Goal: Task Accomplishment & Management: Use online tool/utility

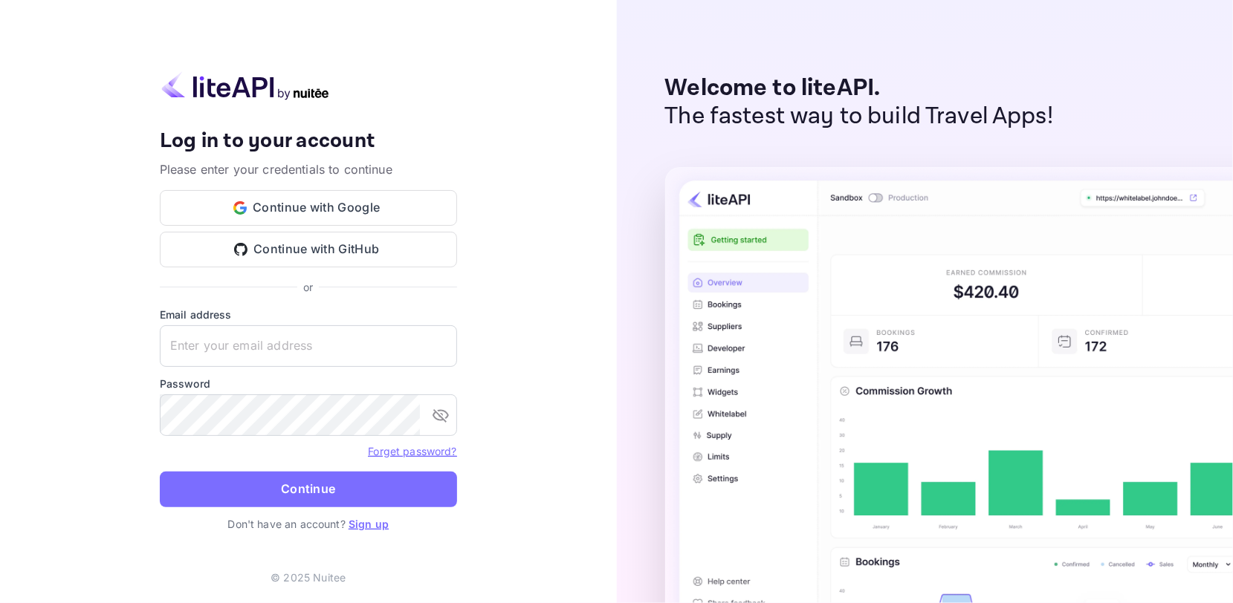
type input "[EMAIL_ADDRESS][DOMAIN_NAME]"
click at [249, 468] on form "Email address [EMAIL_ADDRESS][DOMAIN_NAME] ​ Password ​ Forget password? Contin…" at bounding box center [308, 412] width 297 height 210
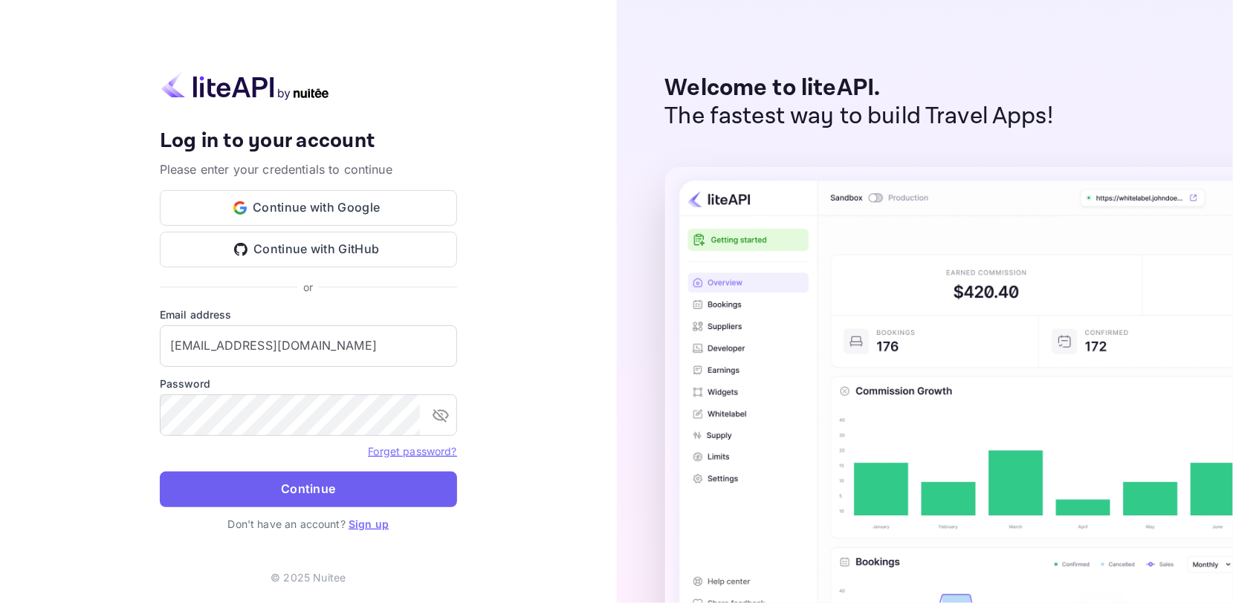
click at [245, 489] on button "Continue" at bounding box center [308, 490] width 297 height 36
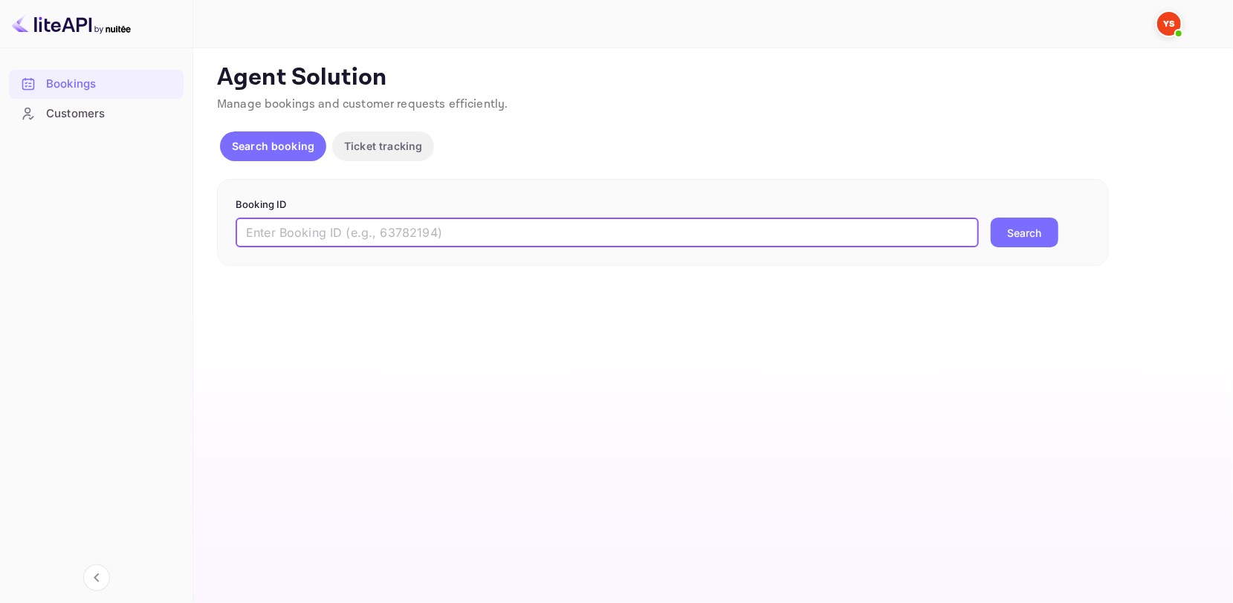
click at [425, 241] on input "text" at bounding box center [607, 233] width 743 height 30
paste input "9754046"
type input "9754046"
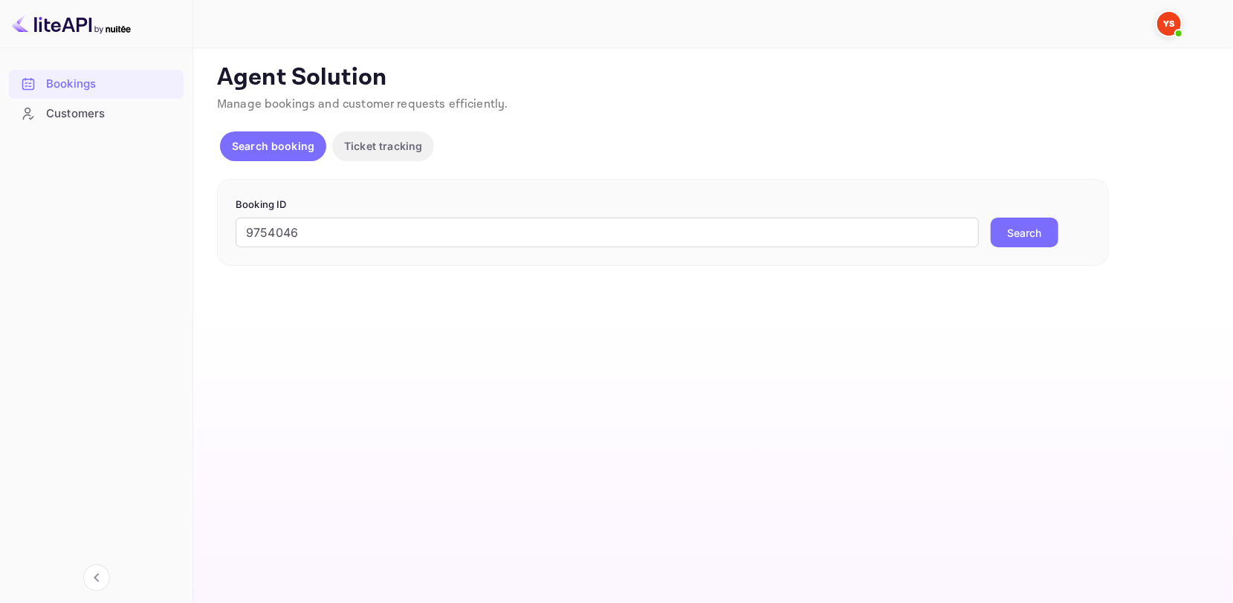
click at [1020, 229] on button "Search" at bounding box center [1024, 233] width 68 height 30
